Goal: Task Accomplishment & Management: Complete application form

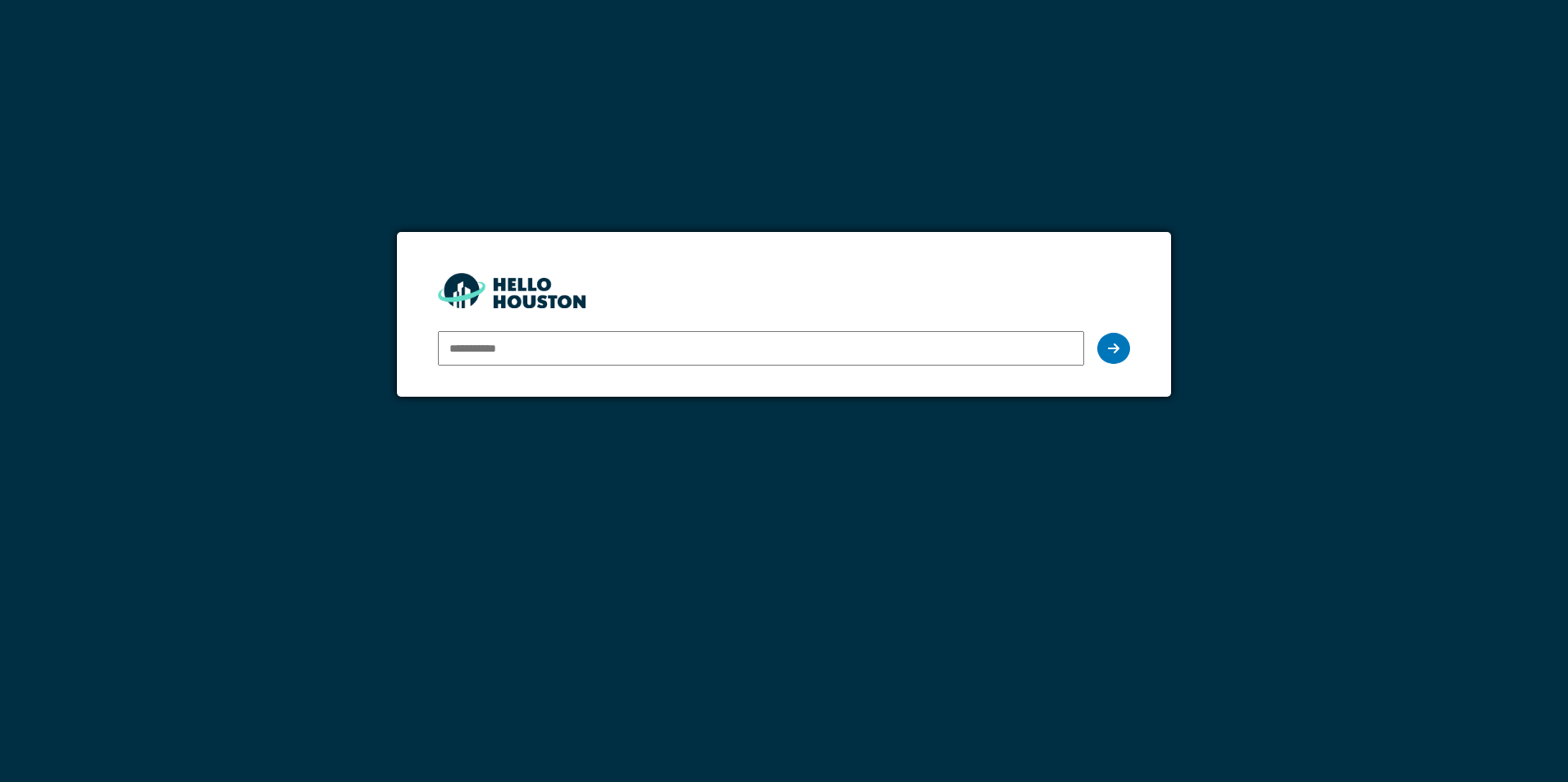
drag, startPoint x: 0, startPoint y: 0, endPoint x: 543, endPoint y: 350, distance: 646.0
click at [543, 350] on input "email" at bounding box center [760, 349] width 645 height 35
type input "**********"
click at [1123, 349] on div at bounding box center [1113, 349] width 33 height 31
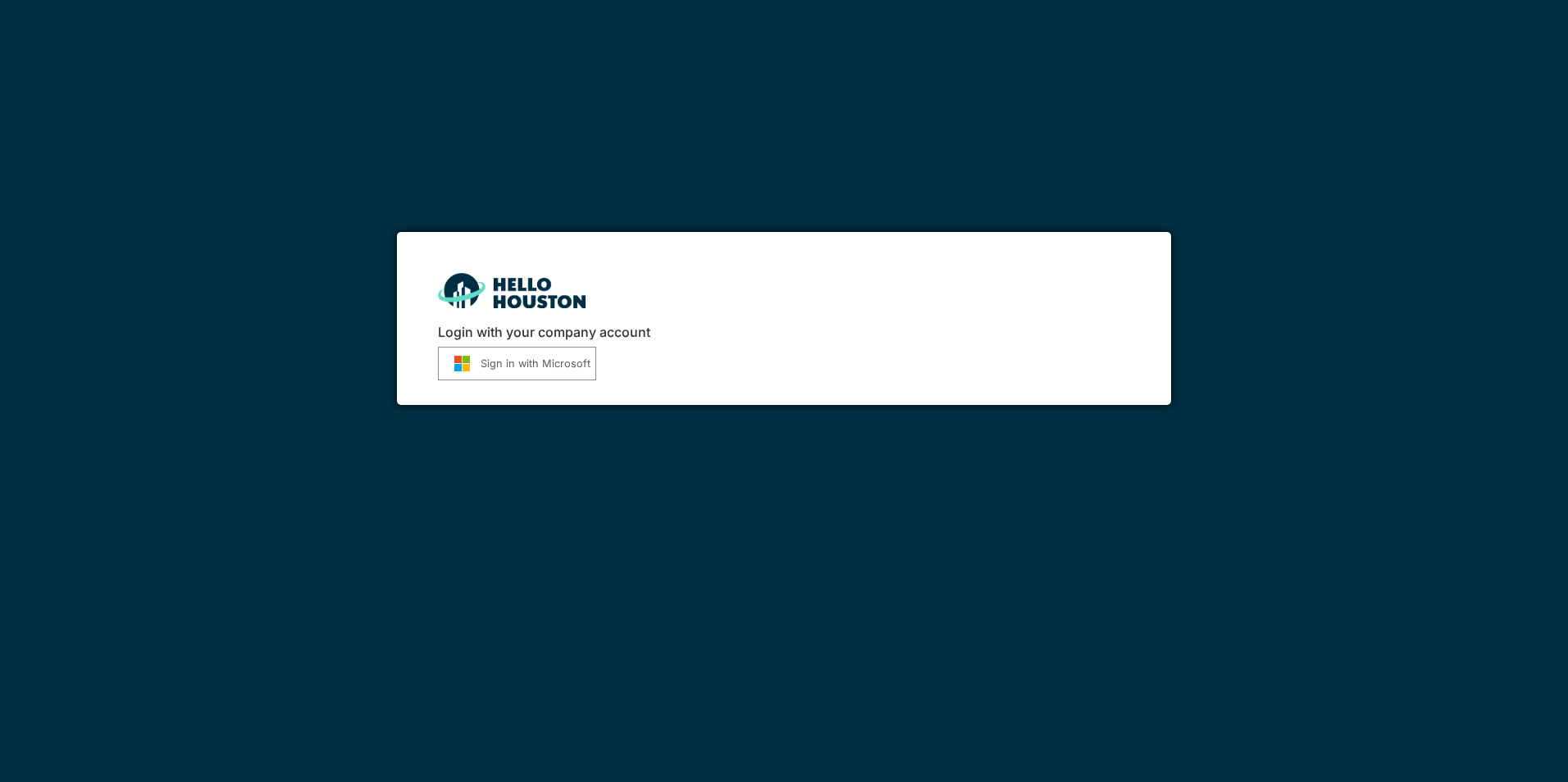
click at [538, 360] on button "Sign in with Microsoft" at bounding box center [517, 363] width 158 height 34
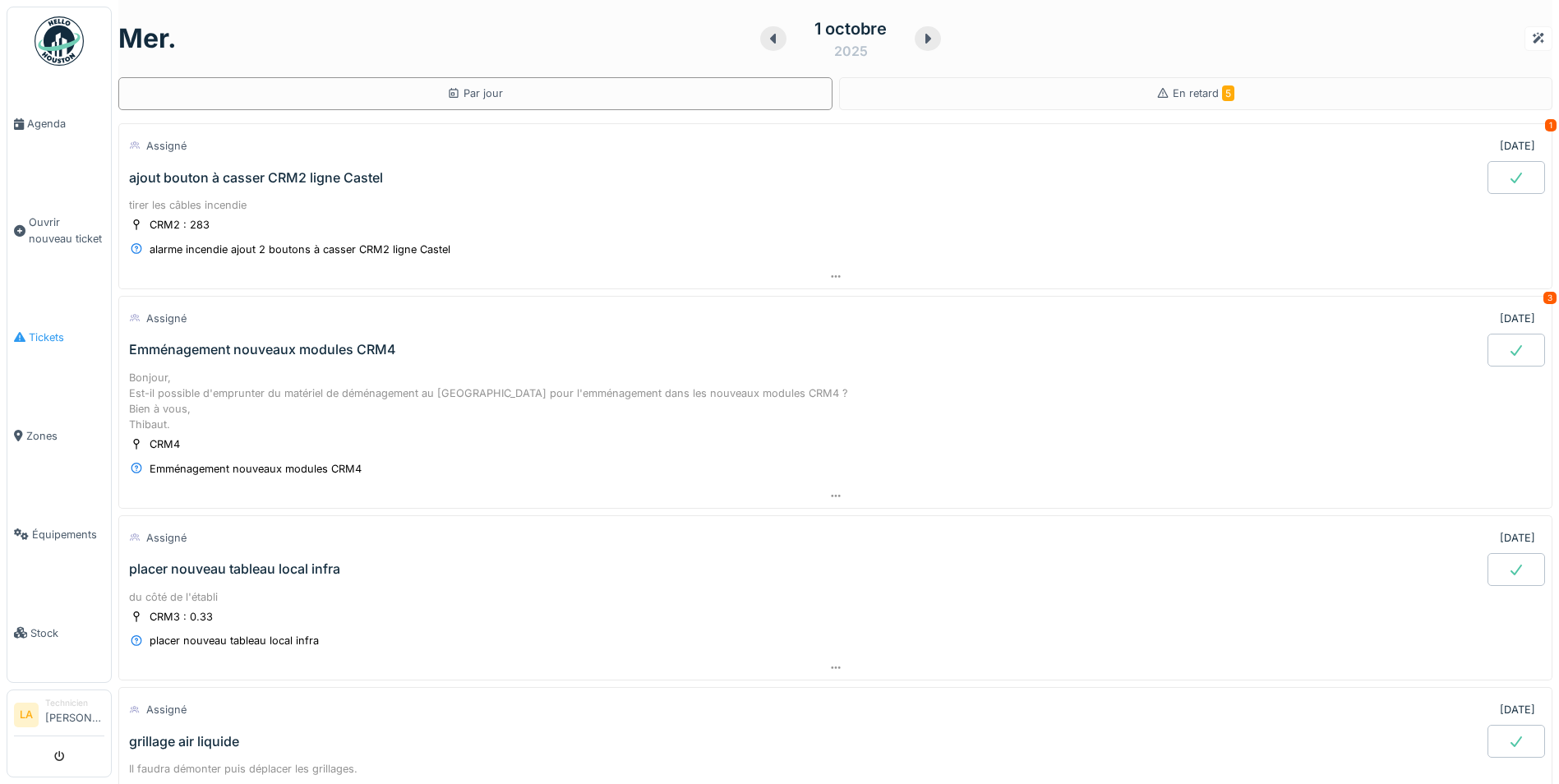
click at [53, 329] on span "Tickets" at bounding box center [66, 337] width 76 height 16
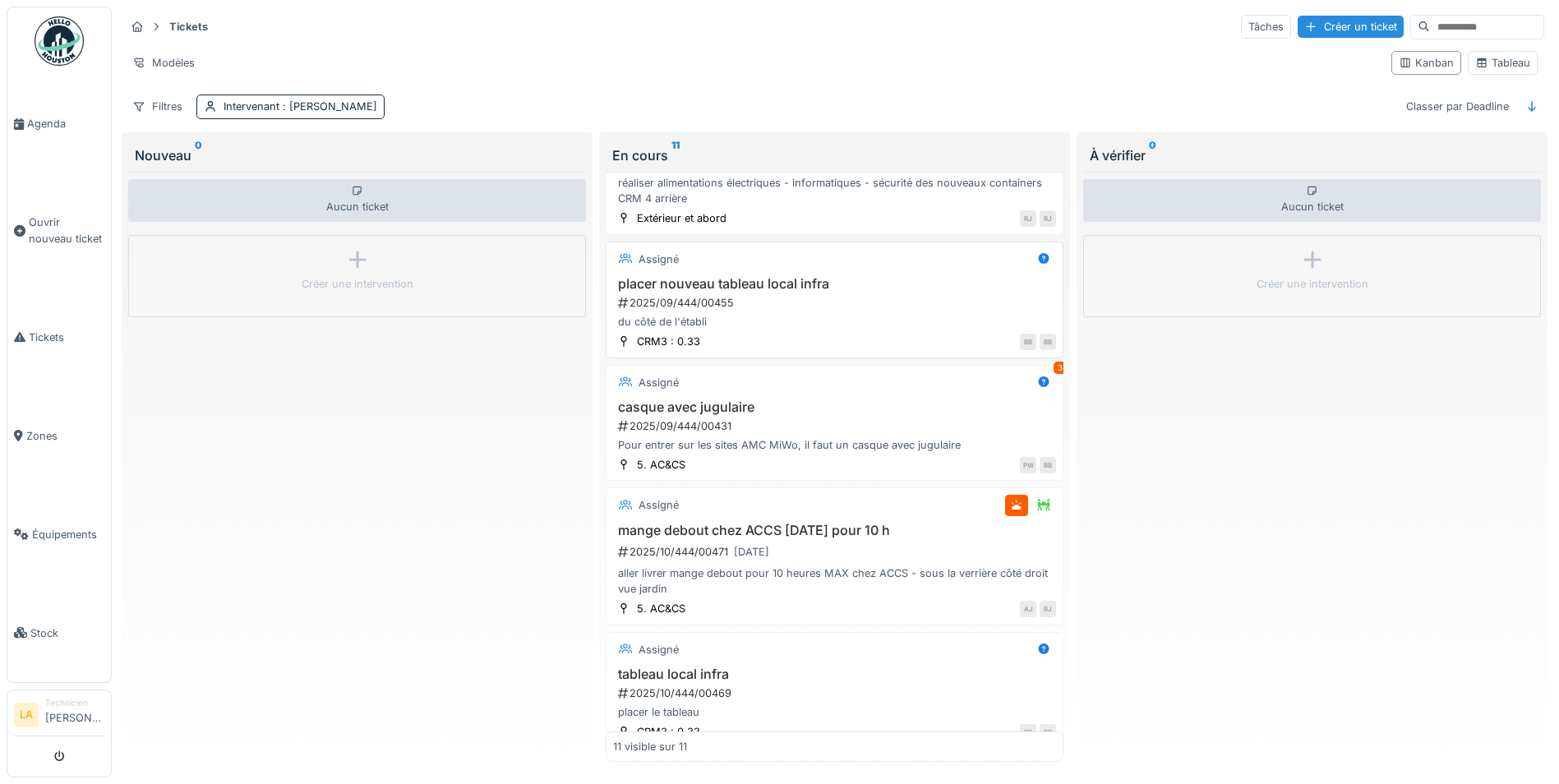
scroll to position [328, 0]
click at [839, 529] on h3 "mange debout chez ACCS [DATE] pour 10 h" at bounding box center [834, 530] width 443 height 16
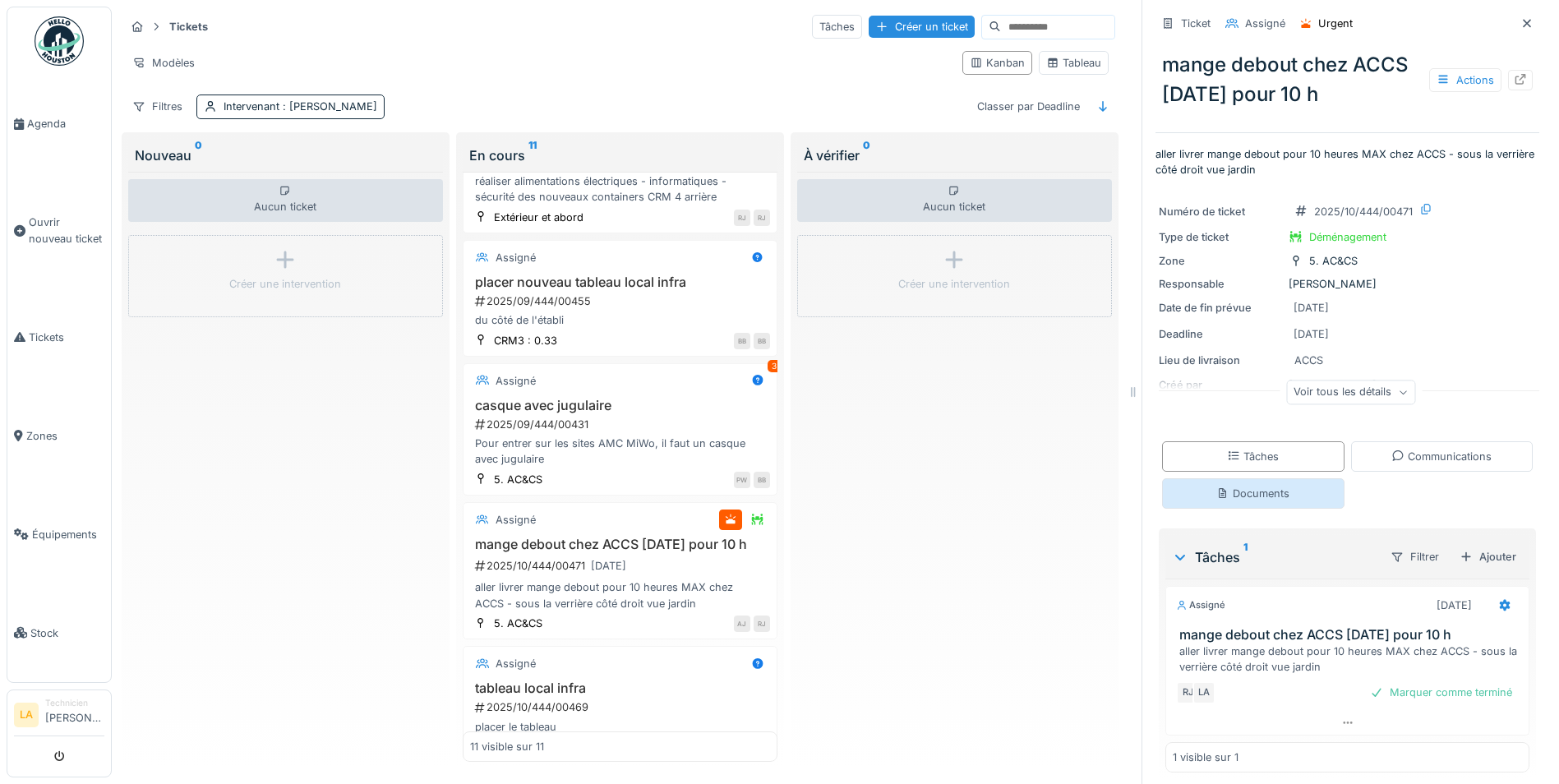
click at [1243, 493] on div "Documents" at bounding box center [1253, 493] width 73 height 16
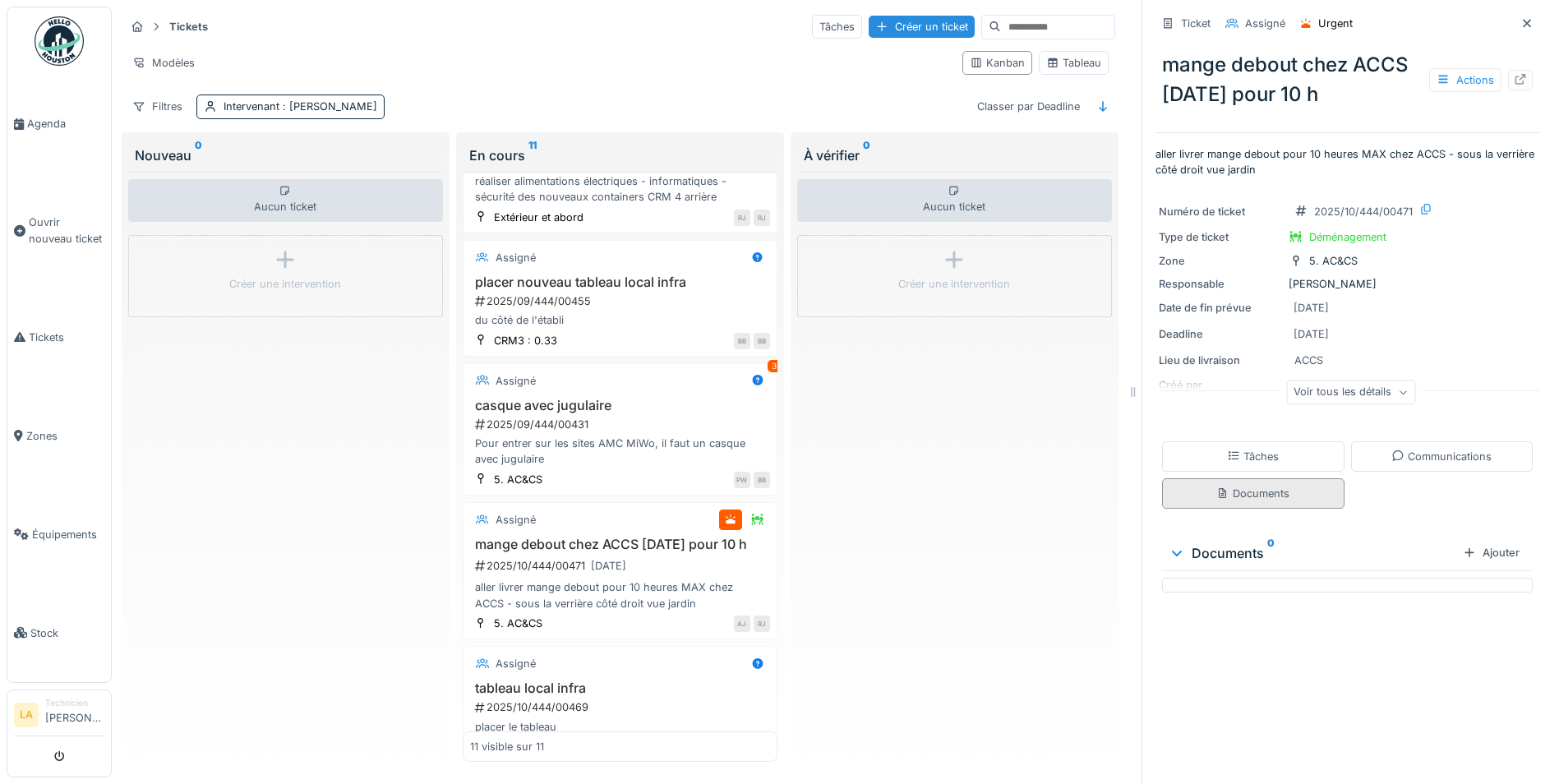
scroll to position [12, 0]
click at [1457, 542] on div "Ajouter" at bounding box center [1491, 553] width 70 height 22
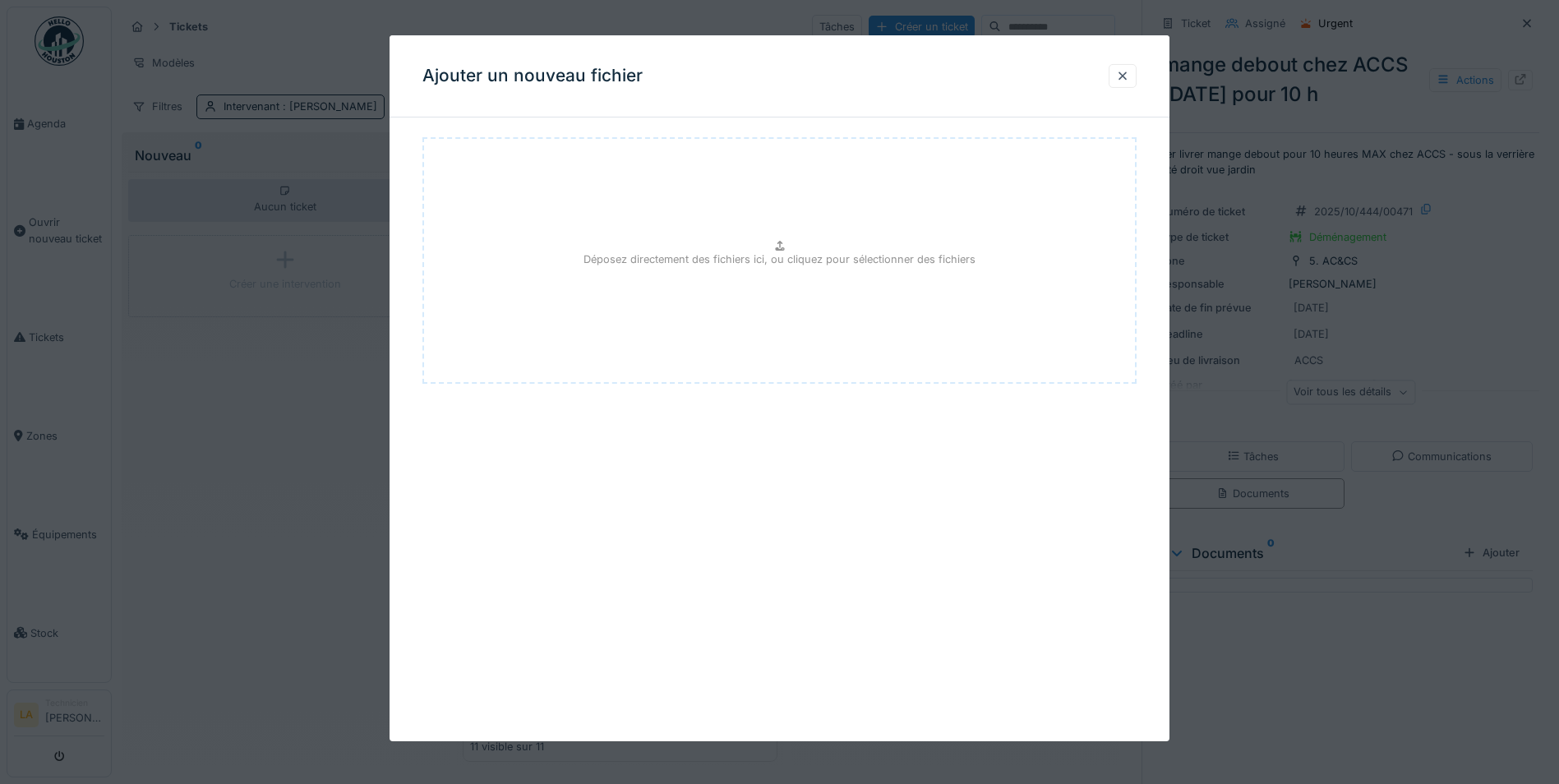
click at [758, 266] on p "Déposez directement des fichiers ici, ou cliquez pour sélectionner des fichiers" at bounding box center [780, 259] width 392 height 16
drag, startPoint x: 801, startPoint y: 263, endPoint x: 672, endPoint y: 258, distance: 129.1
click at [672, 258] on p "Déposez directement des fichiers ici, ou cliquez pour sélectionner des fichiers" at bounding box center [780, 259] width 392 height 16
click at [1130, 77] on div at bounding box center [1123, 76] width 13 height 16
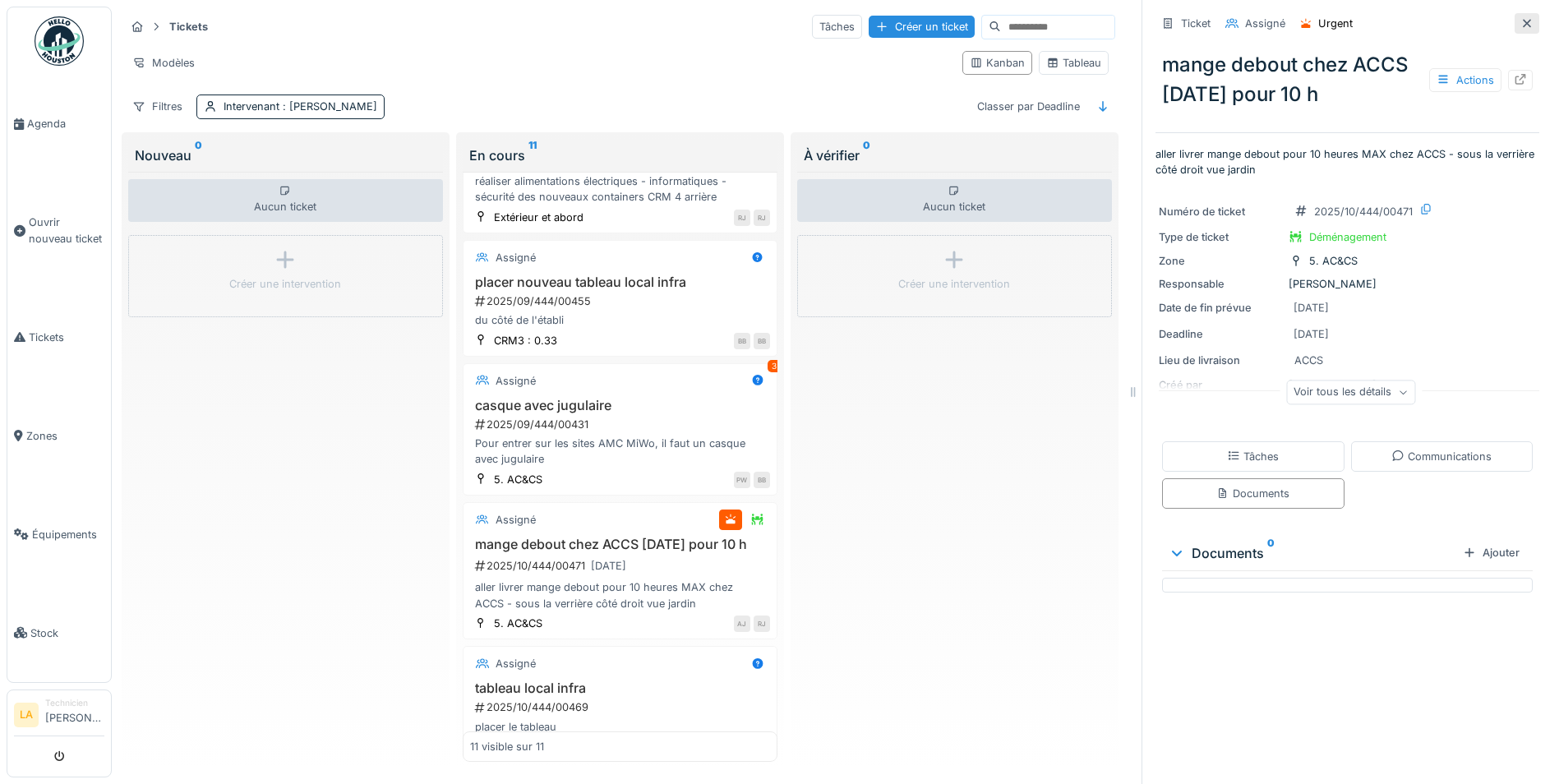
click at [1515, 13] on div at bounding box center [1527, 23] width 25 height 20
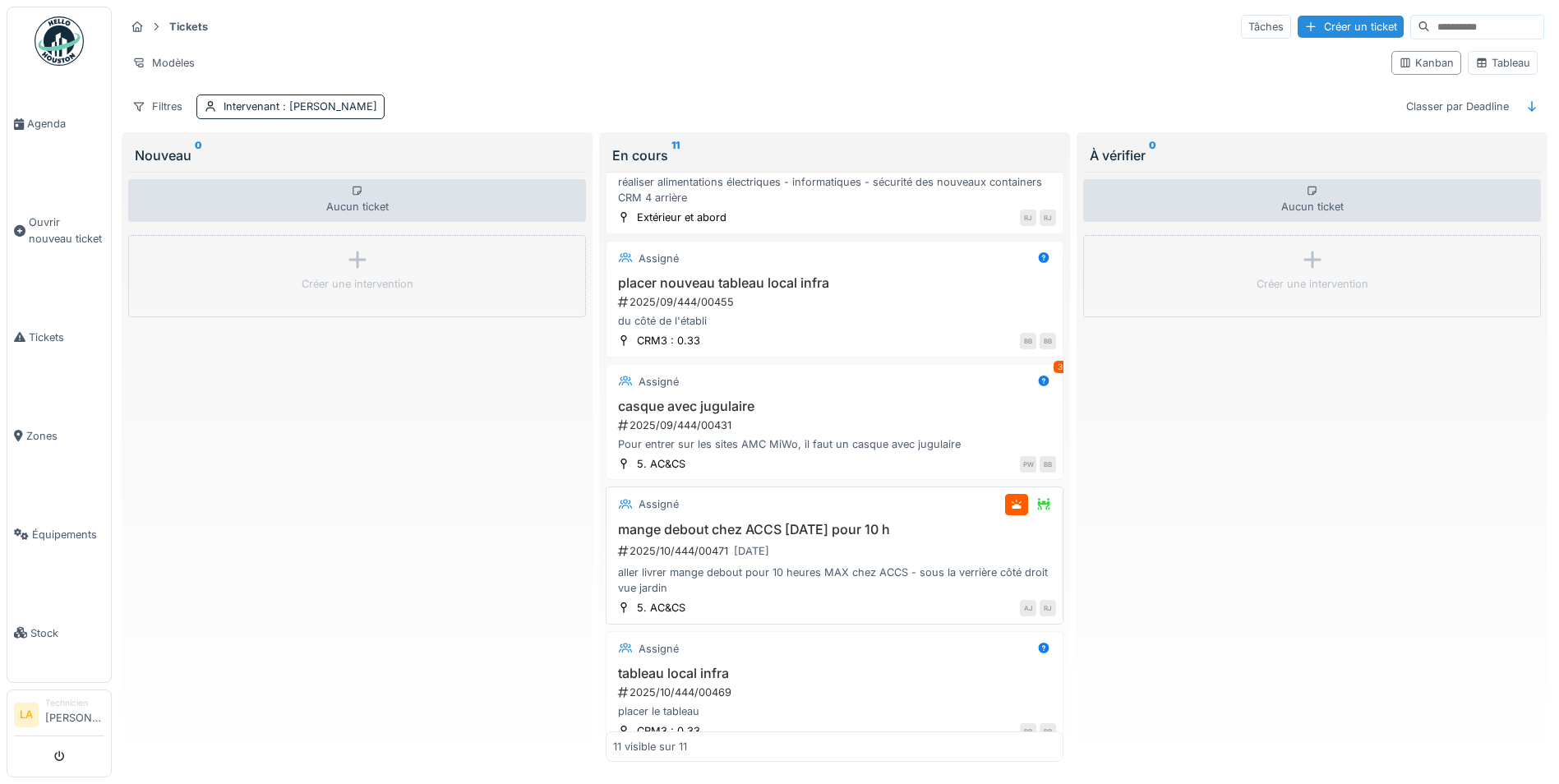
click at [721, 522] on h3 "mange debout chez ACCS [DATE] pour 10 h" at bounding box center [834, 530] width 443 height 16
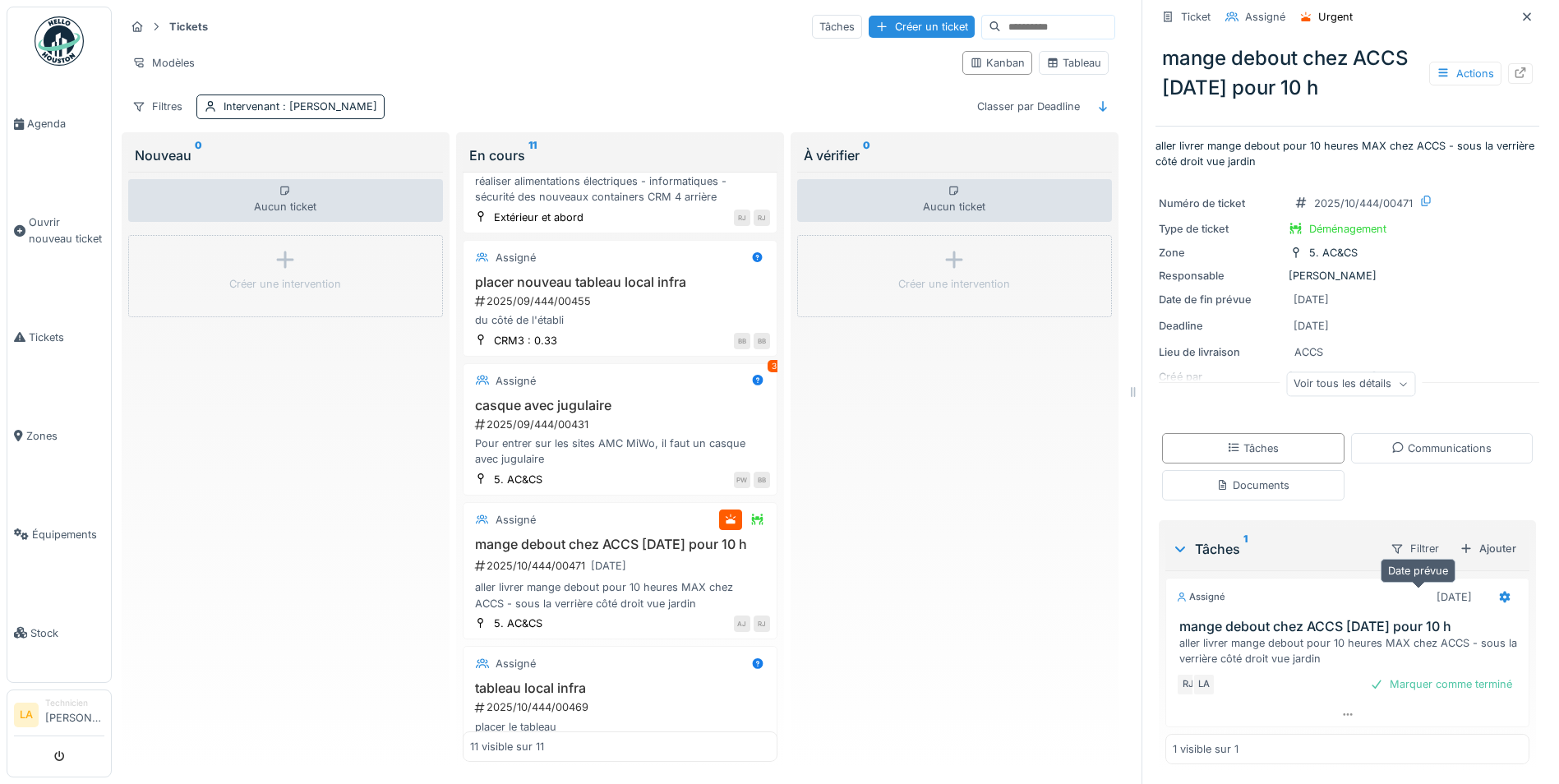
scroll to position [10, 0]
click at [1443, 675] on div "Marquer comme terminé" at bounding box center [1442, 684] width 156 height 22
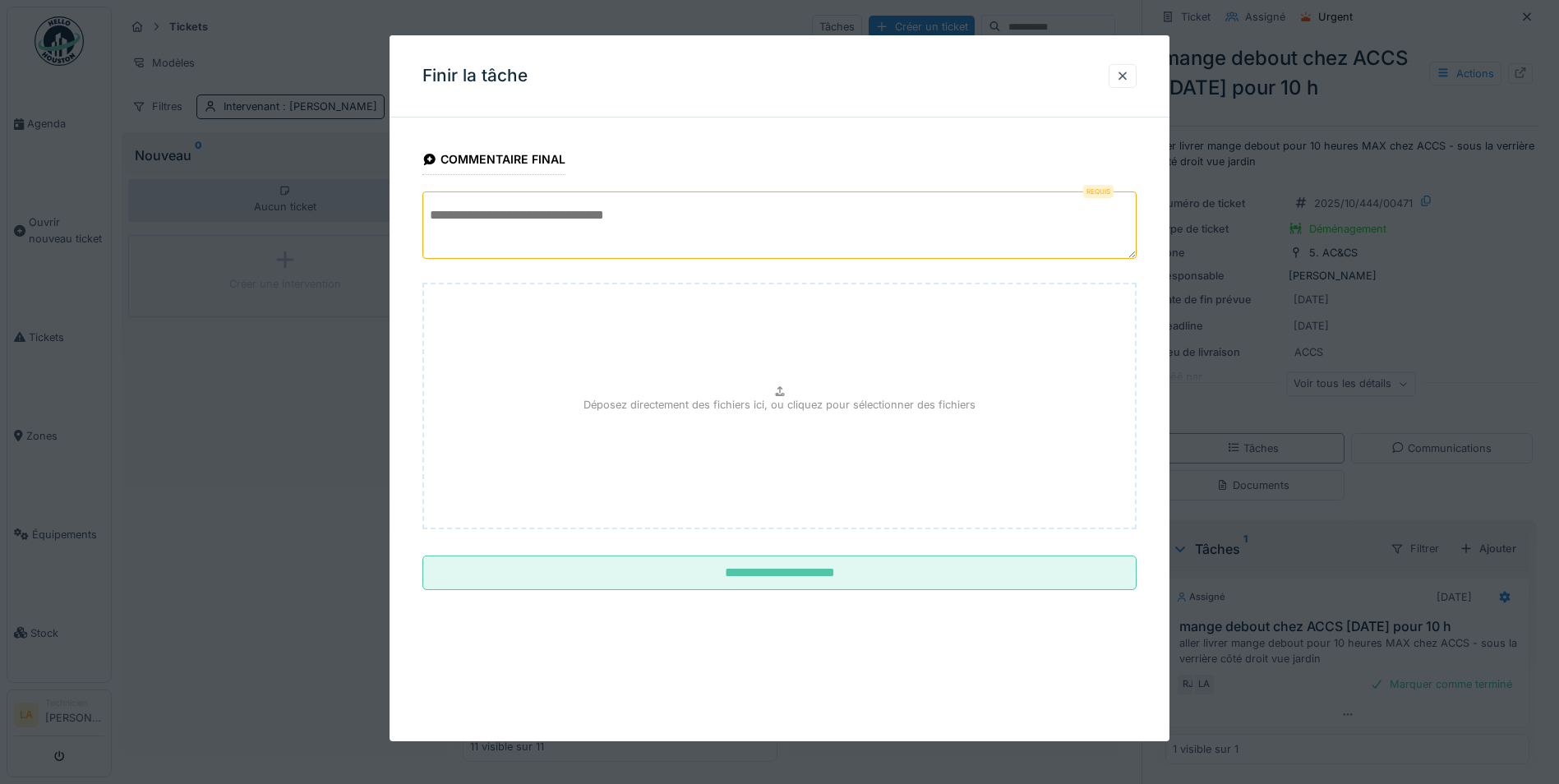
click at [639, 229] on textarea at bounding box center [780, 225] width 715 height 68
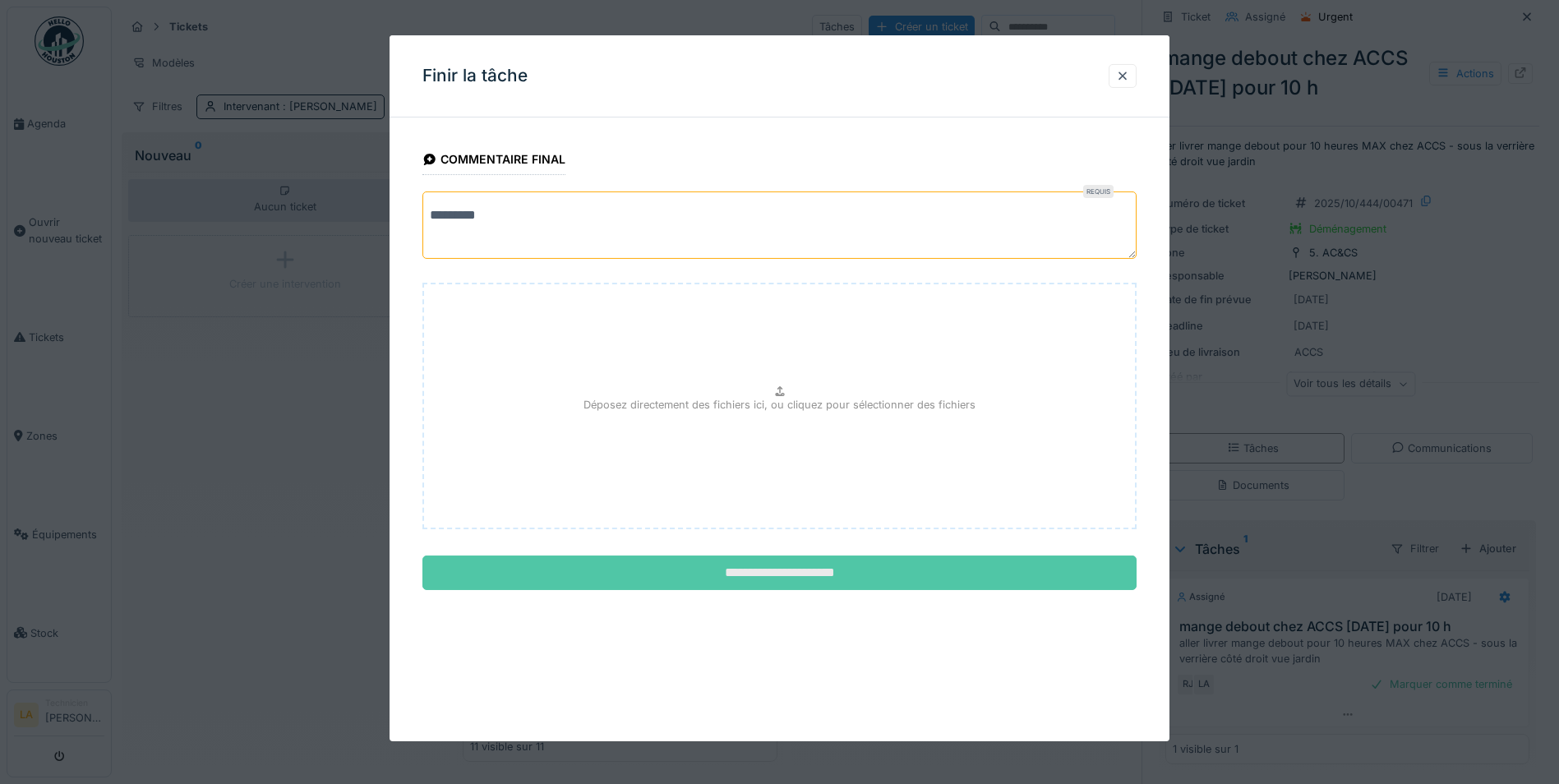
type textarea "********"
click at [798, 578] on input "**********" at bounding box center [780, 573] width 715 height 35
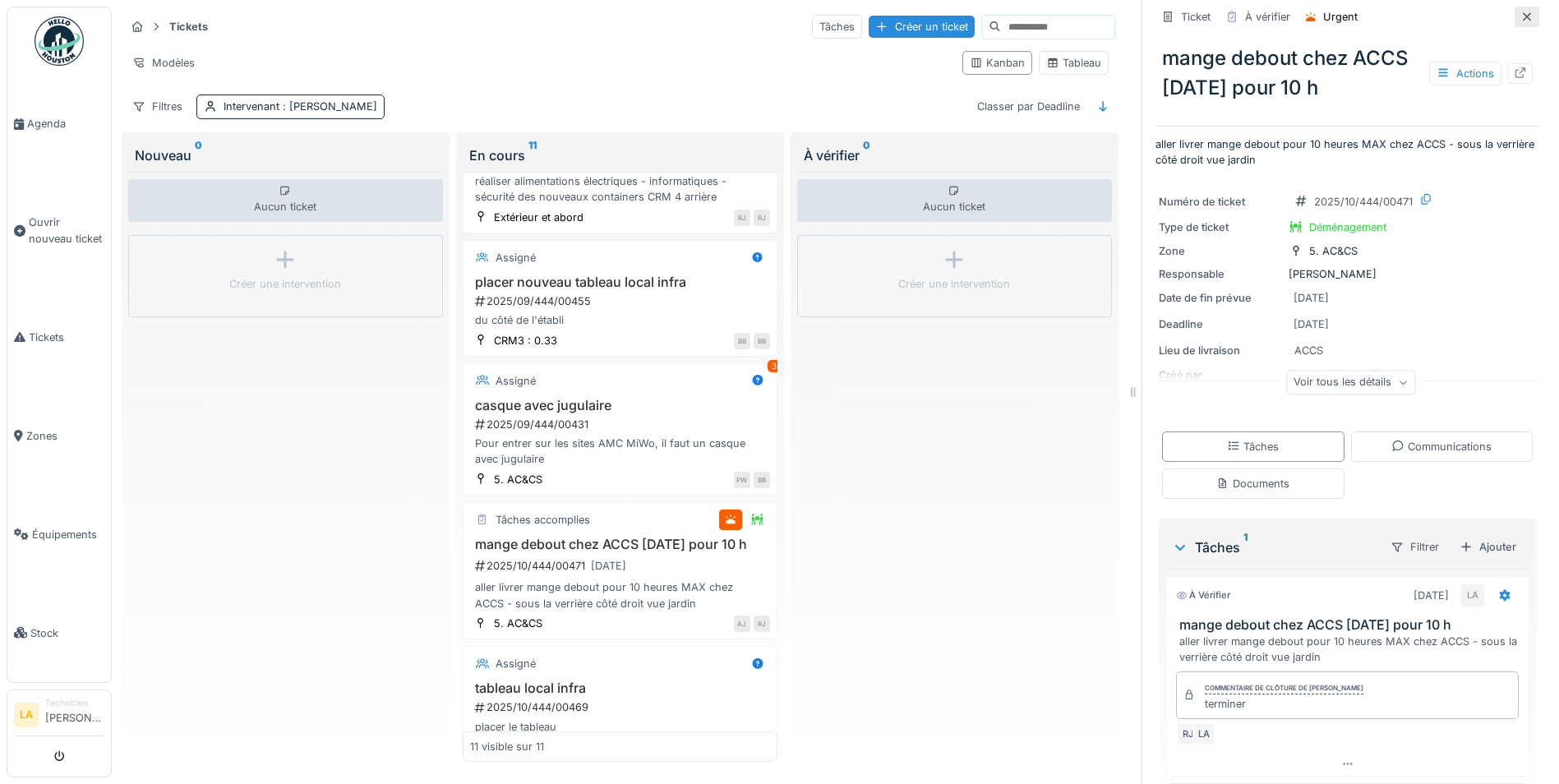
click at [1521, 12] on icon at bounding box center [1527, 17] width 13 height 11
